Goal: Information Seeking & Learning: Learn about a topic

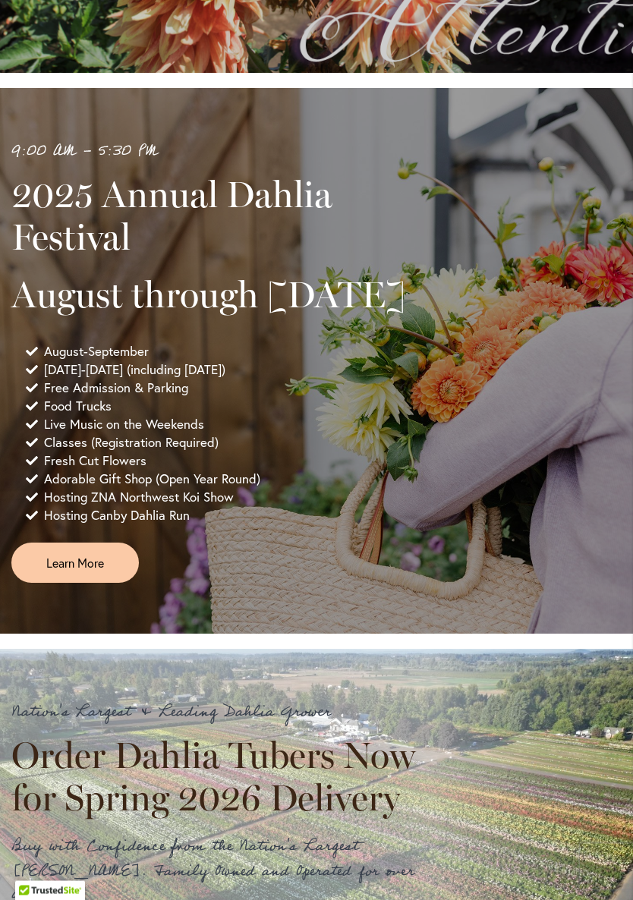
scroll to position [643, 0]
click at [114, 582] on link "Learn More" at bounding box center [74, 562] width 127 height 40
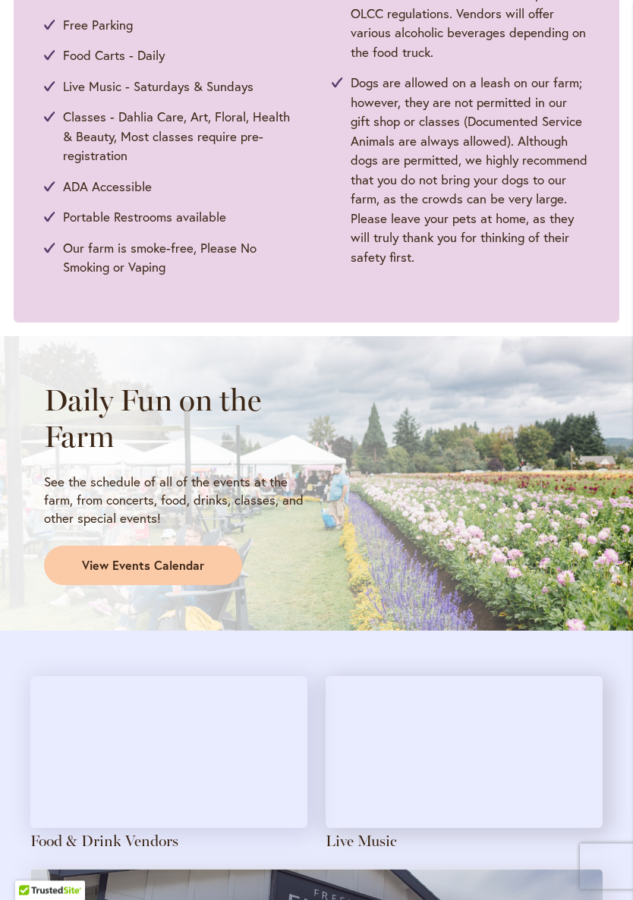
scroll to position [879, 0]
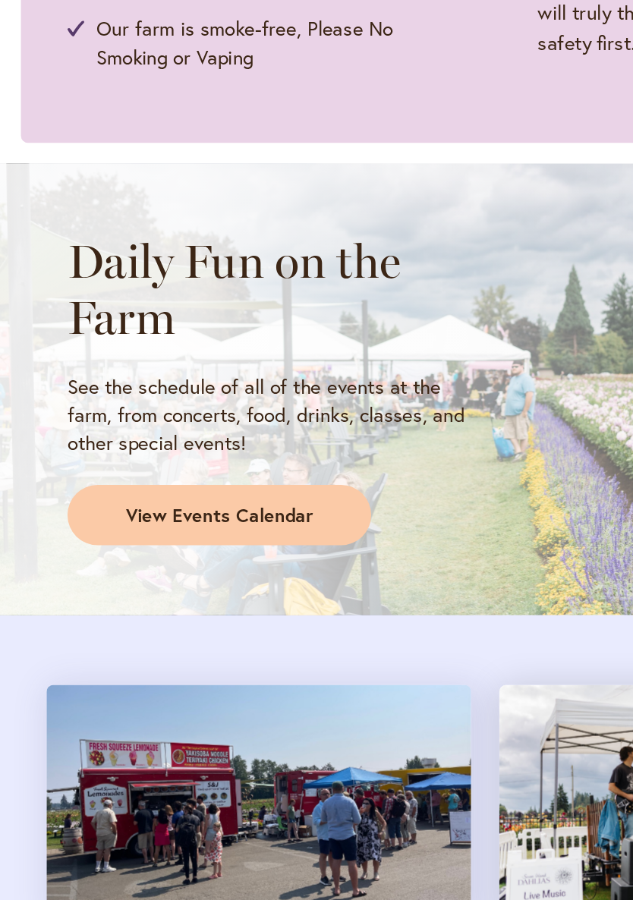
click at [193, 551] on span "View Events Calendar" at bounding box center [143, 559] width 122 height 17
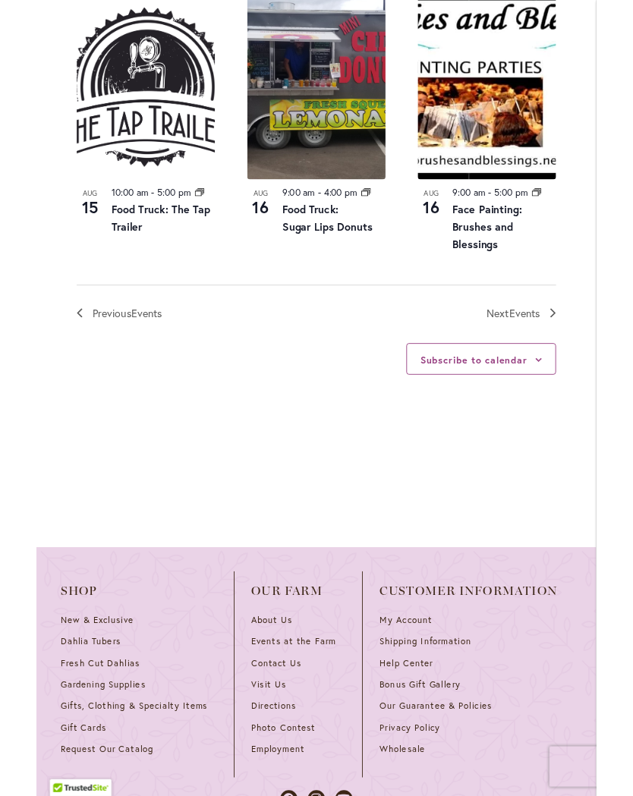
scroll to position [1836, 0]
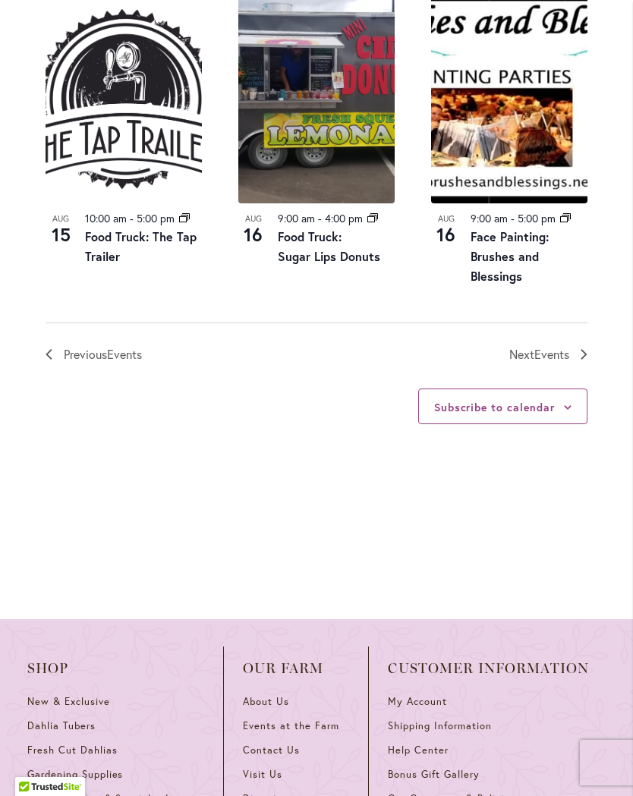
click at [555, 362] on span "Events" at bounding box center [551, 354] width 35 height 16
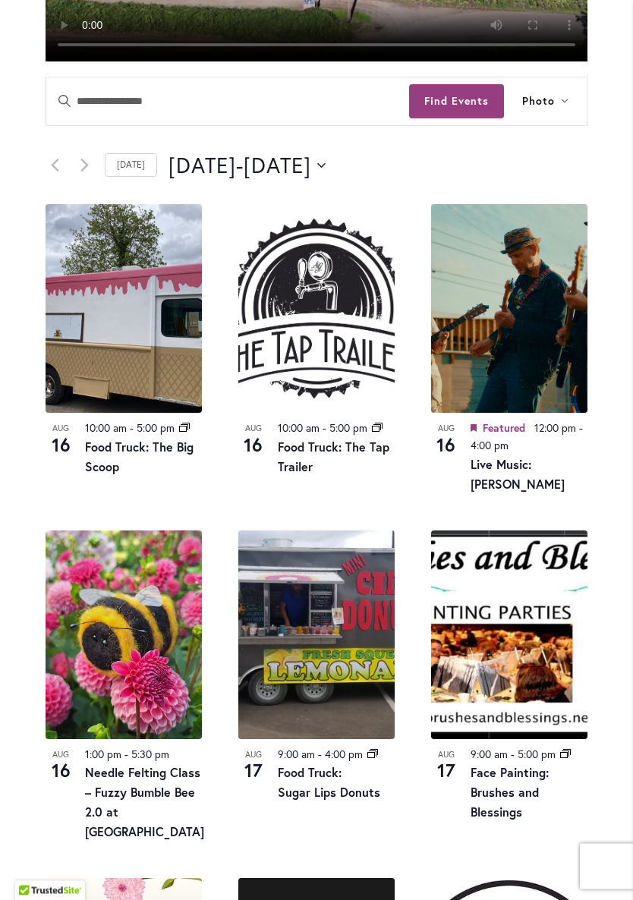
scroll to position [663, 0]
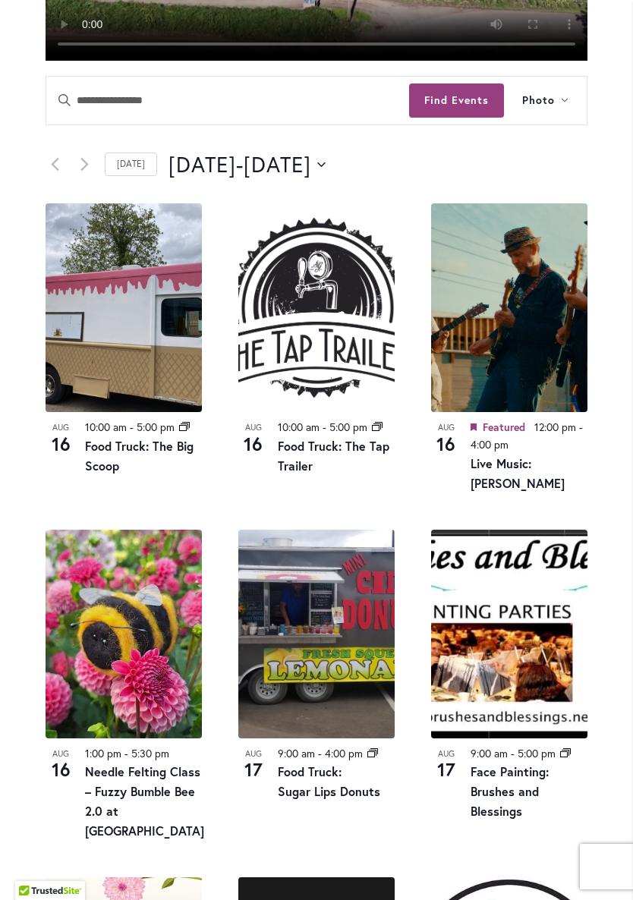
click at [325, 168] on icon "Click to toggle datepicker" at bounding box center [321, 165] width 8 height 6
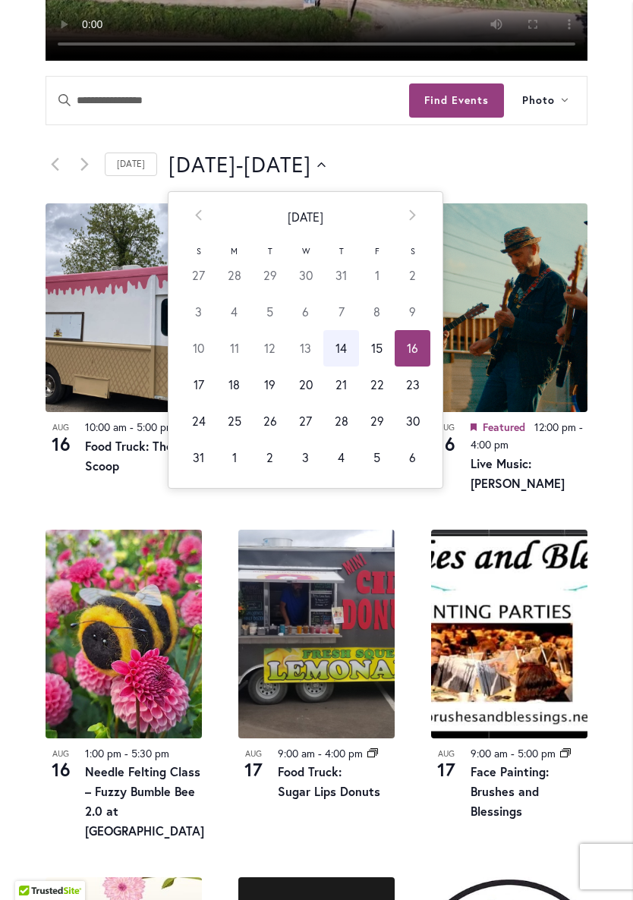
click at [272, 439] on td "26" at bounding box center [270, 421] width 36 height 36
type input "*********"
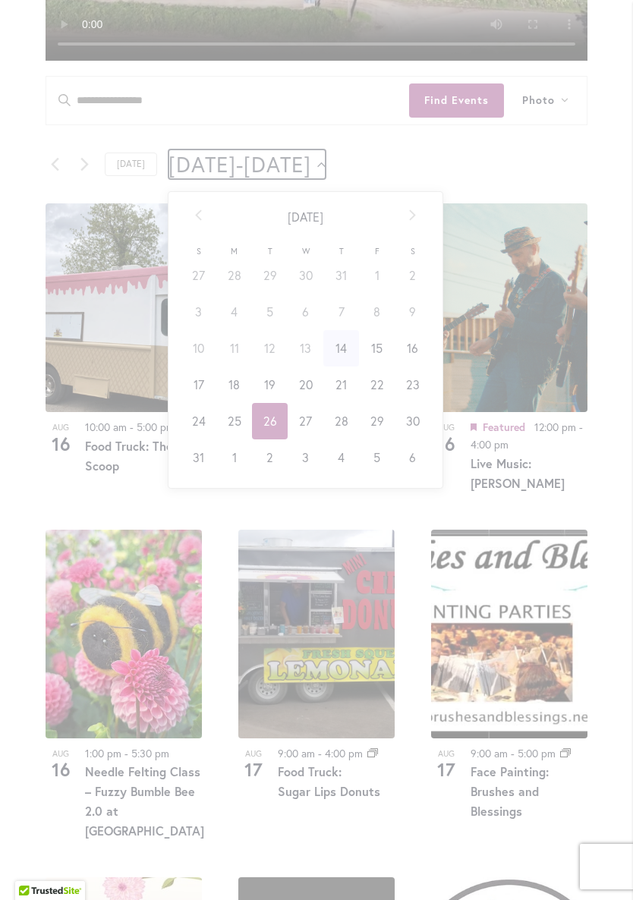
scroll to position [178, 0]
